Goal: Navigation & Orientation: Find specific page/section

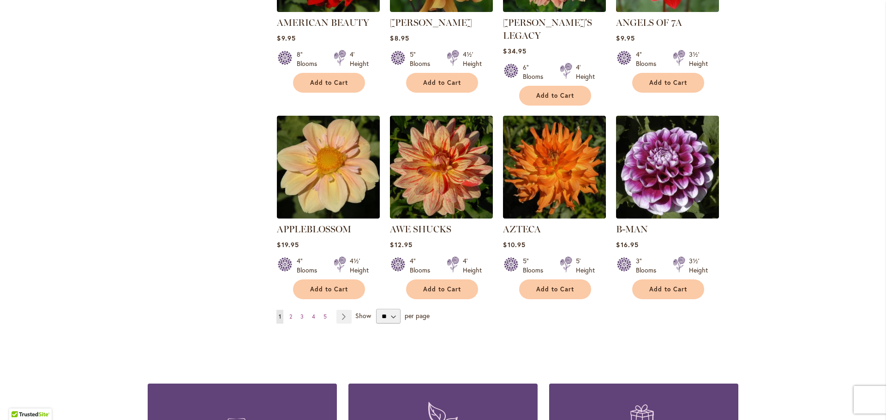
scroll to position [738, 0]
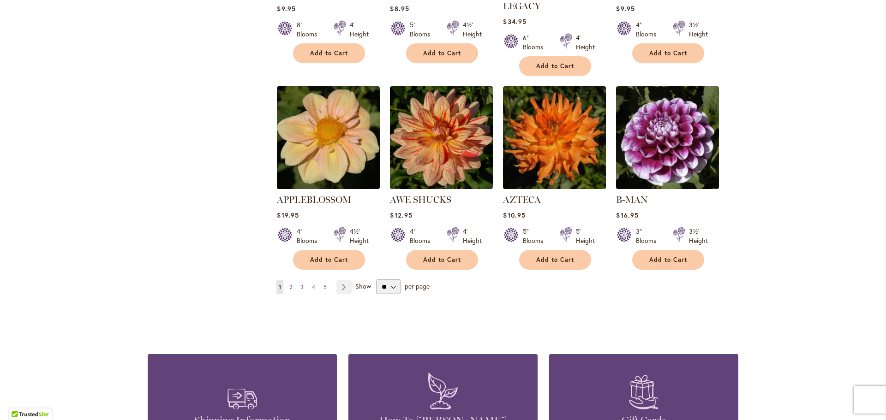
click at [289, 284] on span "2" at bounding box center [290, 287] width 3 height 7
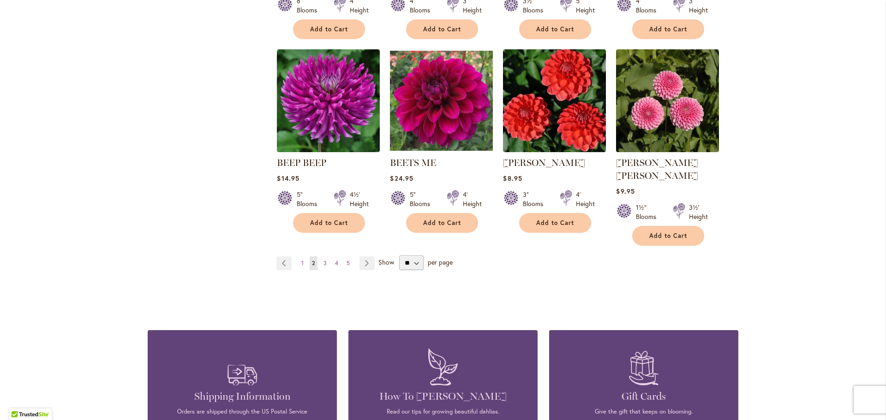
scroll to position [784, 0]
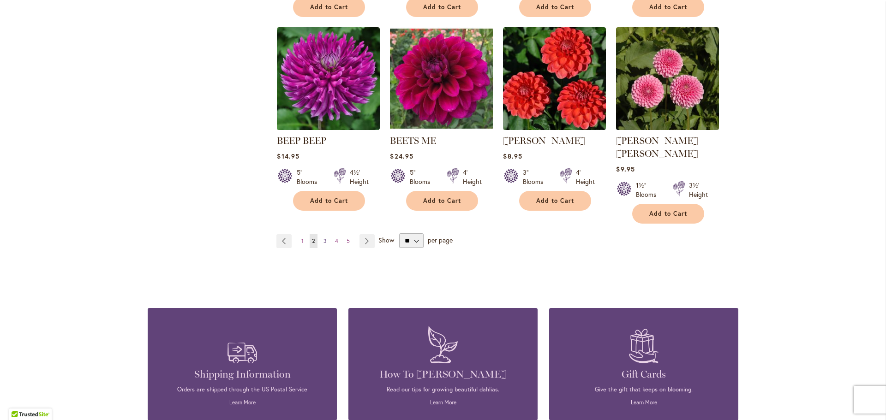
click at [323, 238] on span "3" at bounding box center [324, 241] width 3 height 7
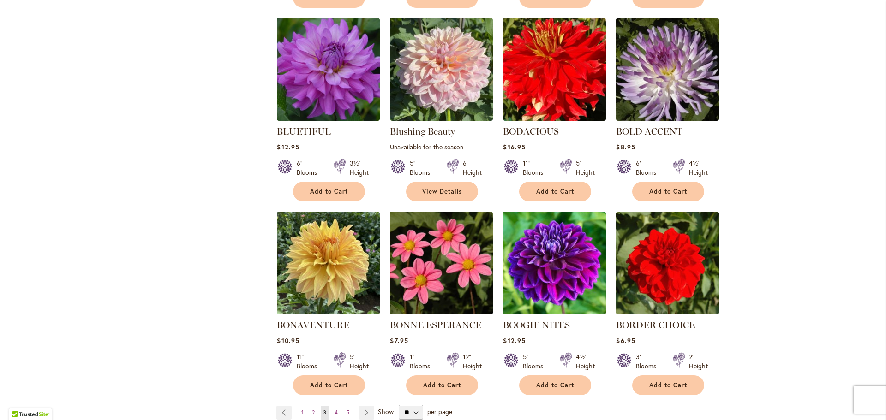
scroll to position [692, 0]
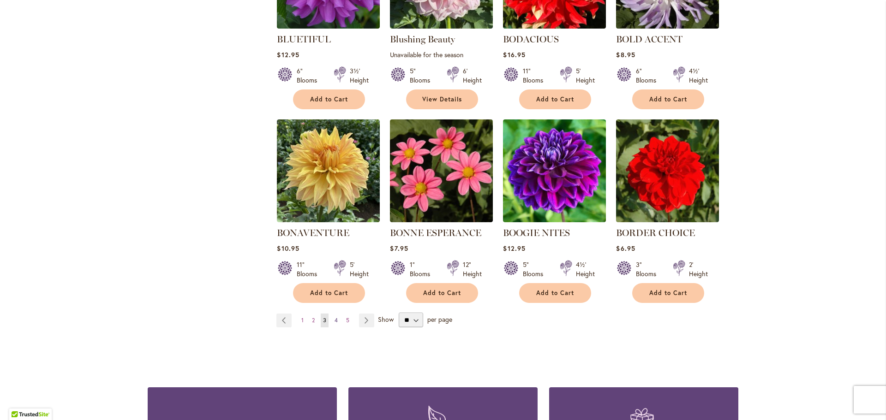
click at [335, 318] on link "Page 4" at bounding box center [336, 321] width 8 height 14
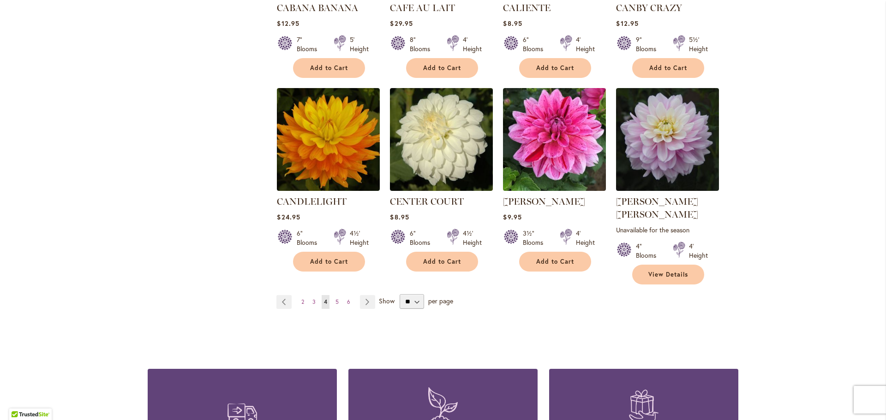
scroll to position [738, 0]
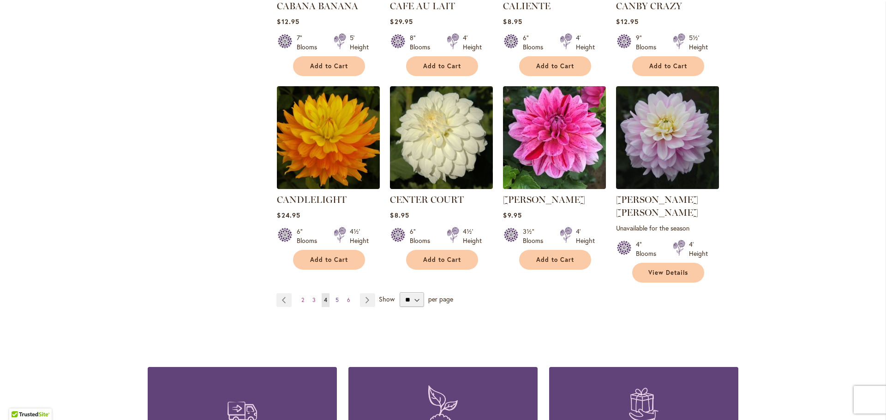
click at [335, 297] on span "5" at bounding box center [336, 300] width 3 height 7
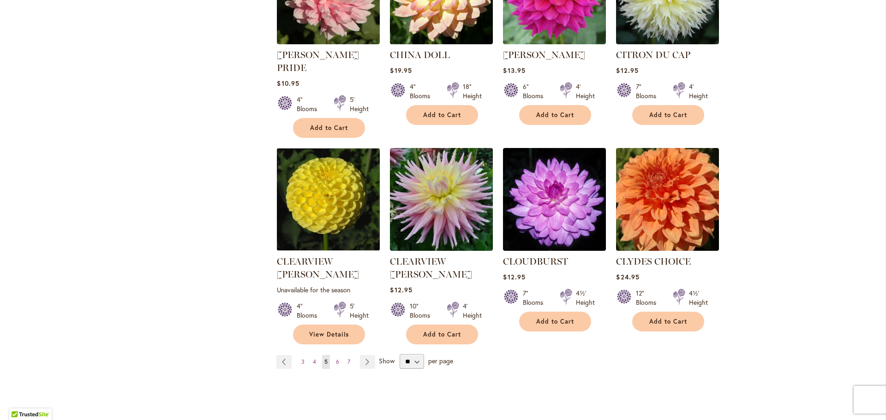
scroll to position [692, 0]
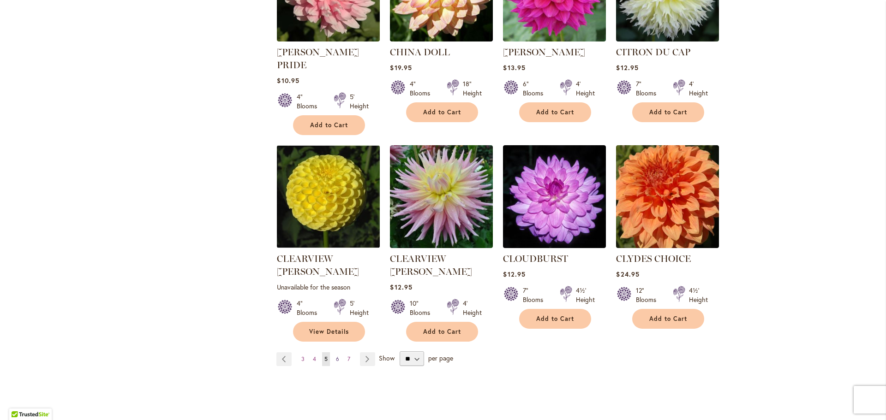
click at [336, 356] on span "6" at bounding box center [337, 359] width 3 height 7
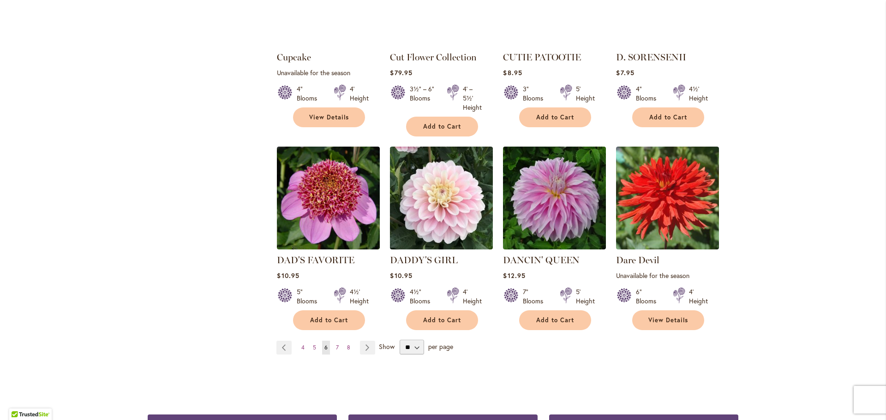
scroll to position [738, 0]
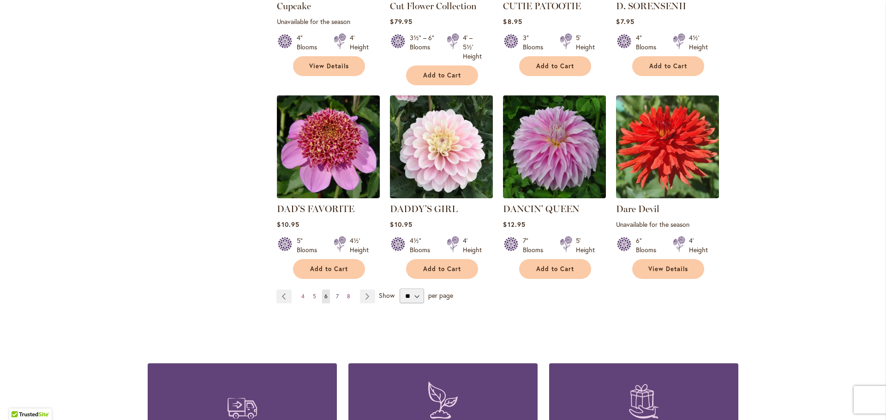
click at [336, 295] on span "7" at bounding box center [337, 296] width 3 height 7
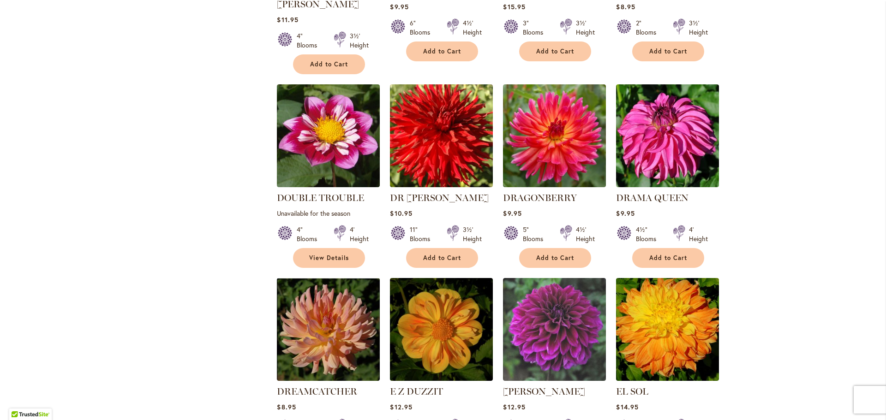
scroll to position [553, 0]
